Goal: Task Accomplishment & Management: Manage account settings

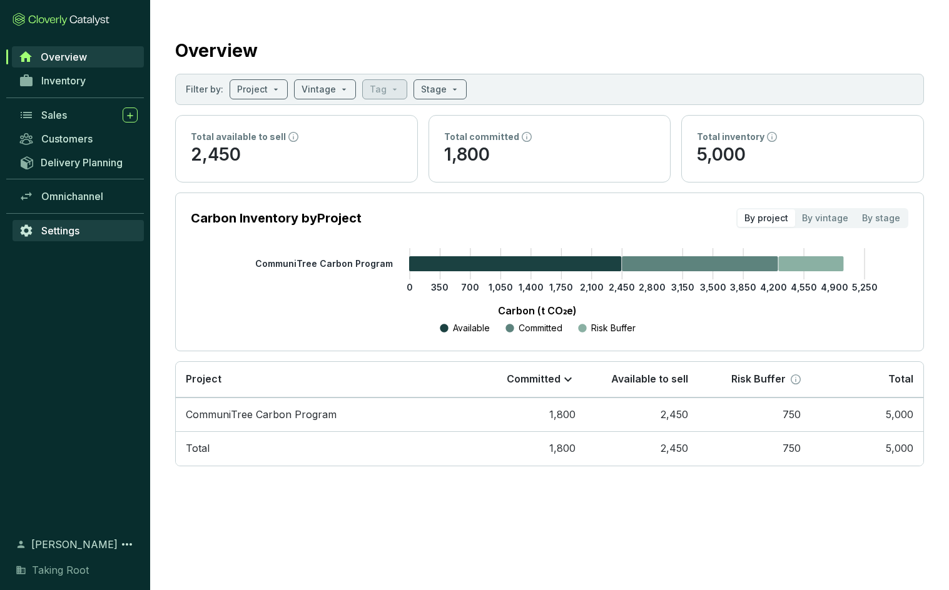
click at [74, 228] on span "Settings" at bounding box center [60, 230] width 38 height 13
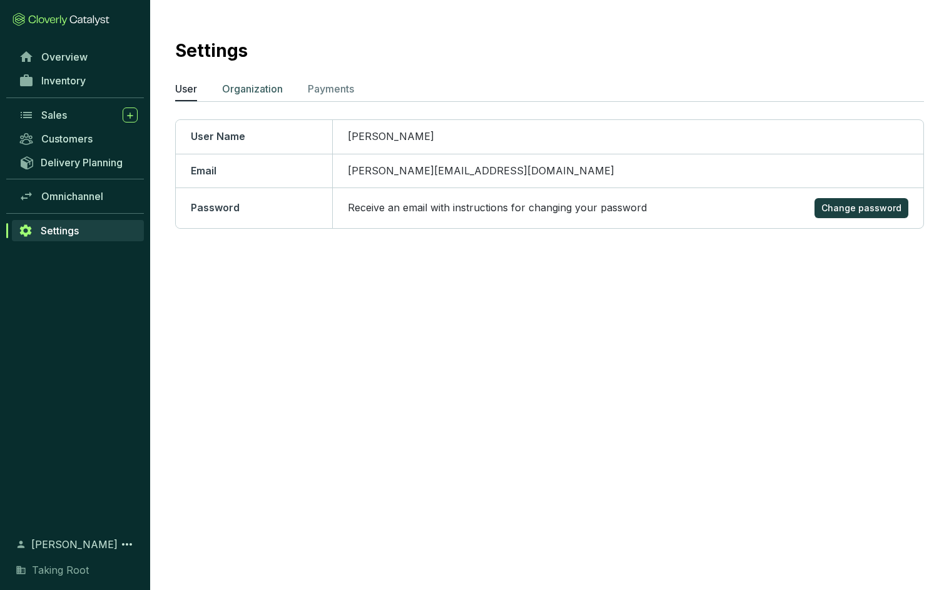
click at [242, 95] on p "Organization" at bounding box center [252, 88] width 61 height 15
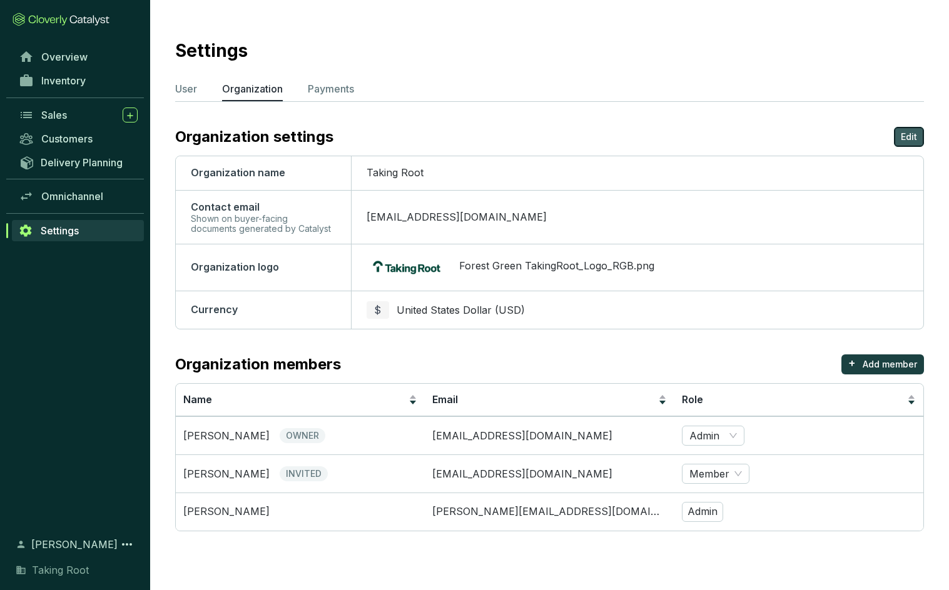
click at [903, 137] on p "Edit" at bounding box center [908, 137] width 16 height 13
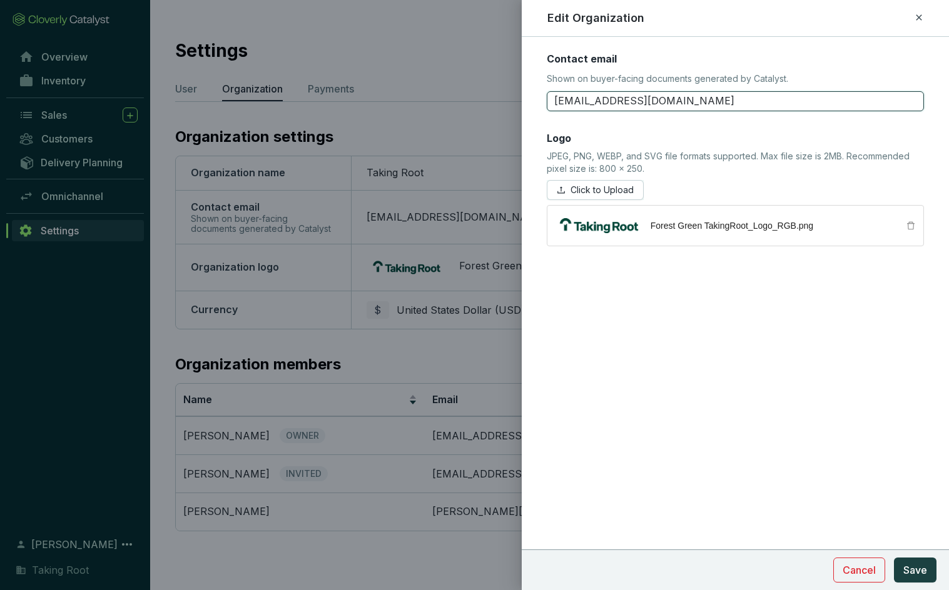
click at [577, 102] on input "[EMAIL_ADDRESS][DOMAIN_NAME]" at bounding box center [735, 101] width 377 height 20
drag, startPoint x: 577, startPoint y: 103, endPoint x: 526, endPoint y: 106, distance: 50.7
click at [526, 106] on form "Contact email Shown on buyer-facing documents generated by Catalyst. [EMAIL_ADD…" at bounding box center [735, 187] width 427 height 270
type input "[EMAIL_ADDRESS][DOMAIN_NAME]"
click at [911, 575] on span "Save" at bounding box center [915, 570] width 24 height 15
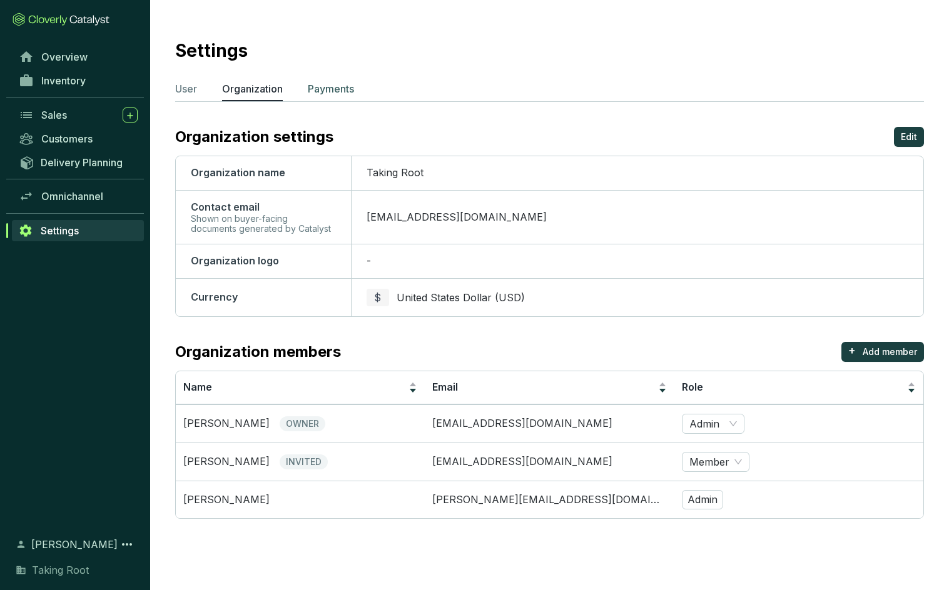
click at [350, 96] on p "Payments" at bounding box center [331, 88] width 46 height 15
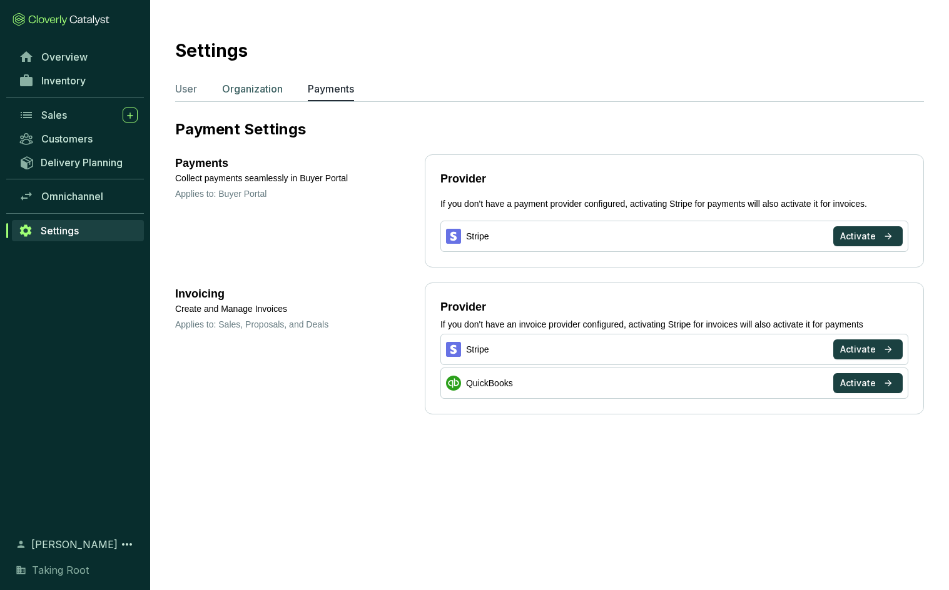
click at [260, 92] on p "Organization" at bounding box center [252, 88] width 61 height 15
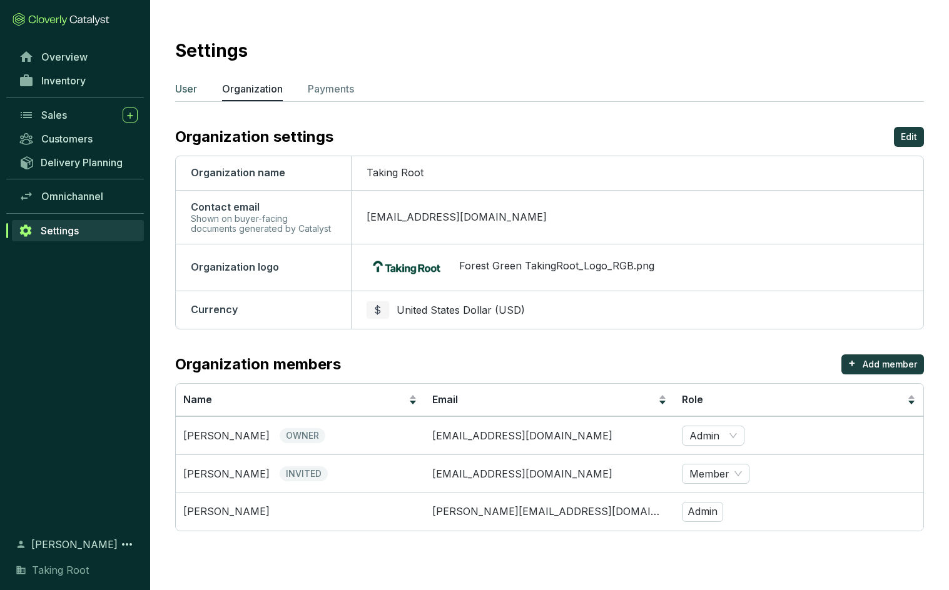
click at [197, 94] on p "User" at bounding box center [186, 88] width 22 height 15
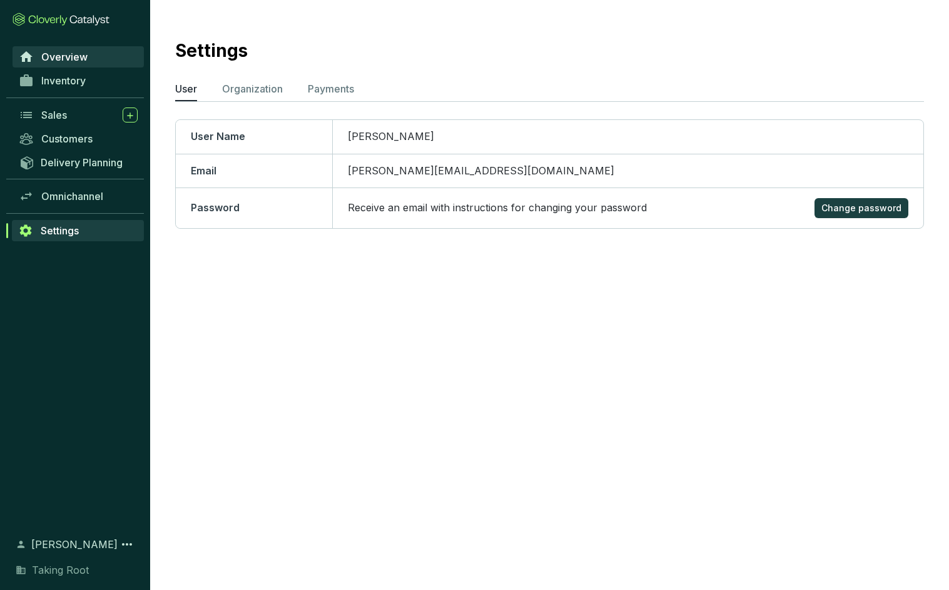
click at [97, 60] on link "Overview" at bounding box center [78, 56] width 131 height 21
